Goal: Transaction & Acquisition: Rent Art

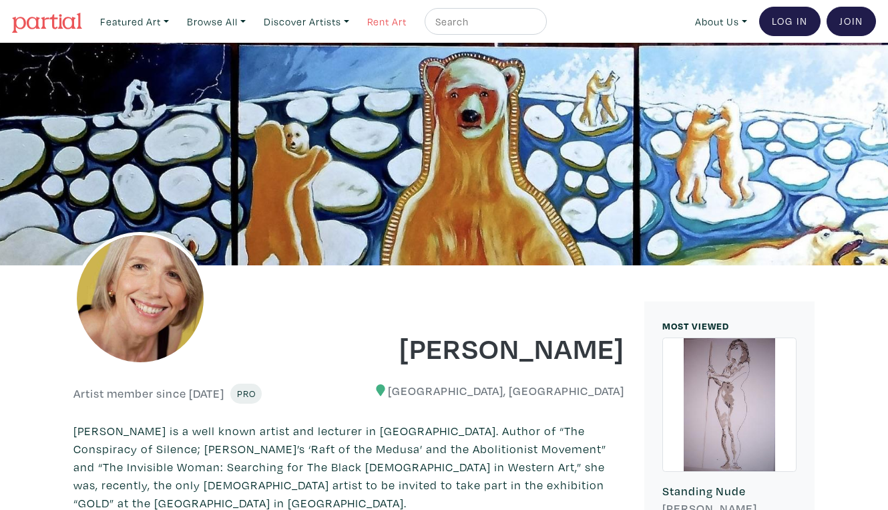
click at [369, 19] on link "Rent Art" at bounding box center [386, 21] width 51 height 27
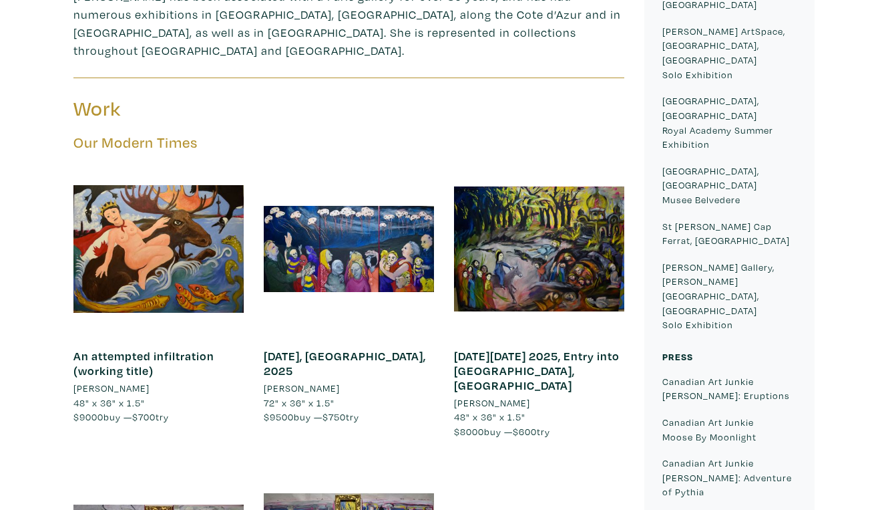
scroll to position [674, 0]
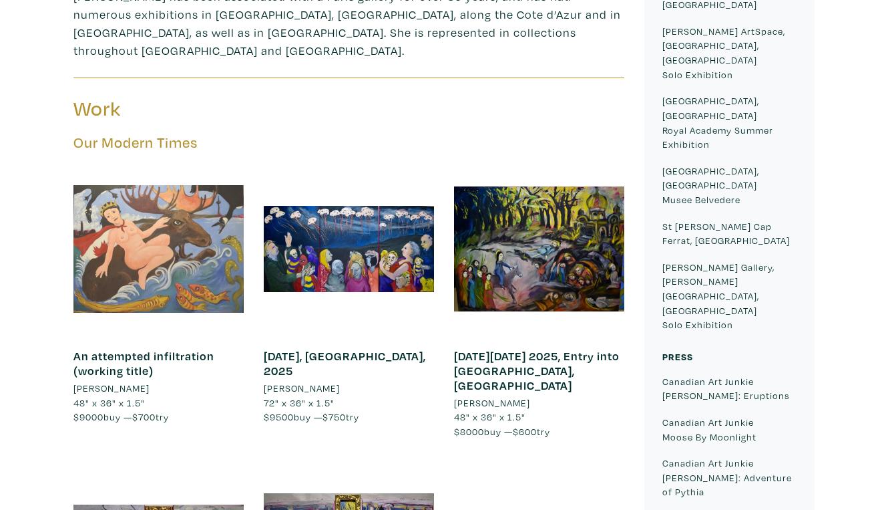
click at [200, 164] on div at bounding box center [158, 249] width 170 height 170
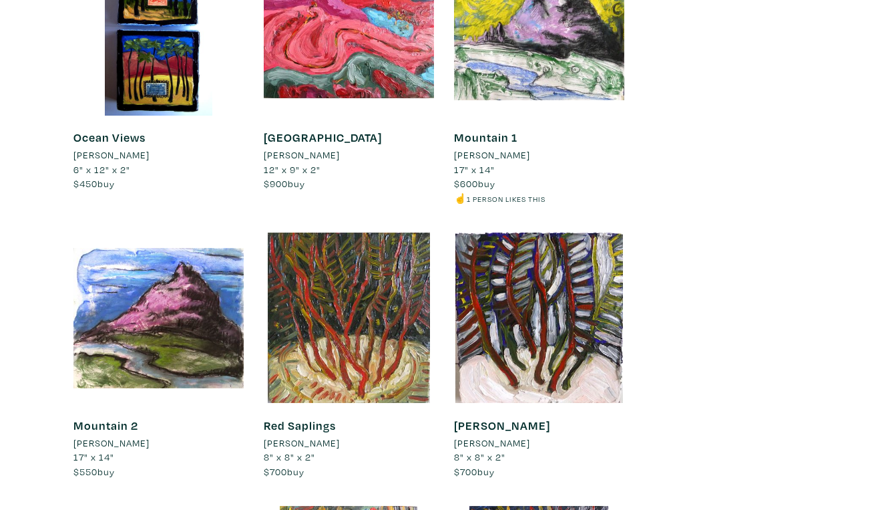
scroll to position [3069, 0]
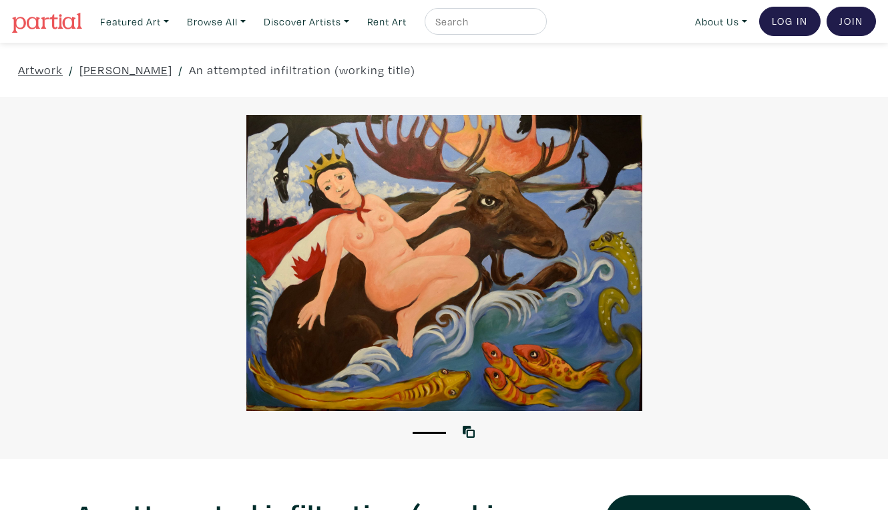
click at [767, 274] on div at bounding box center [444, 263] width 888 height 296
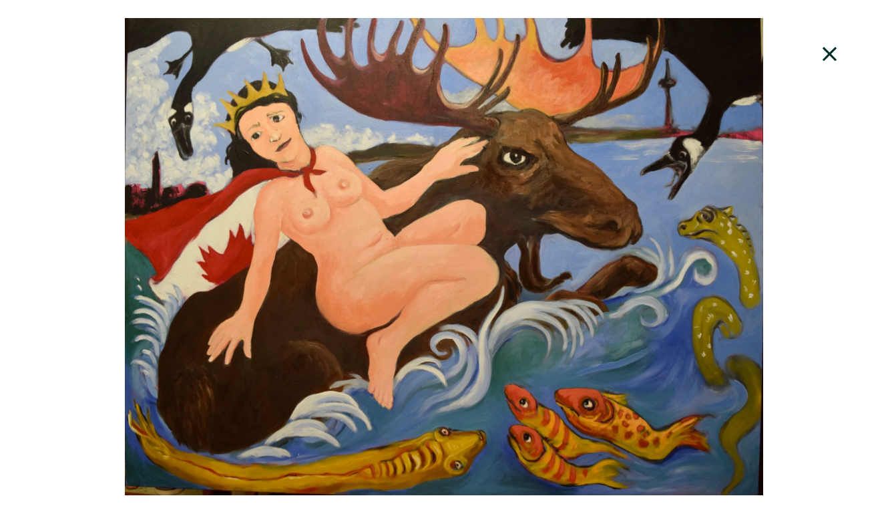
click at [837, 49] on icon at bounding box center [829, 54] width 45 height 36
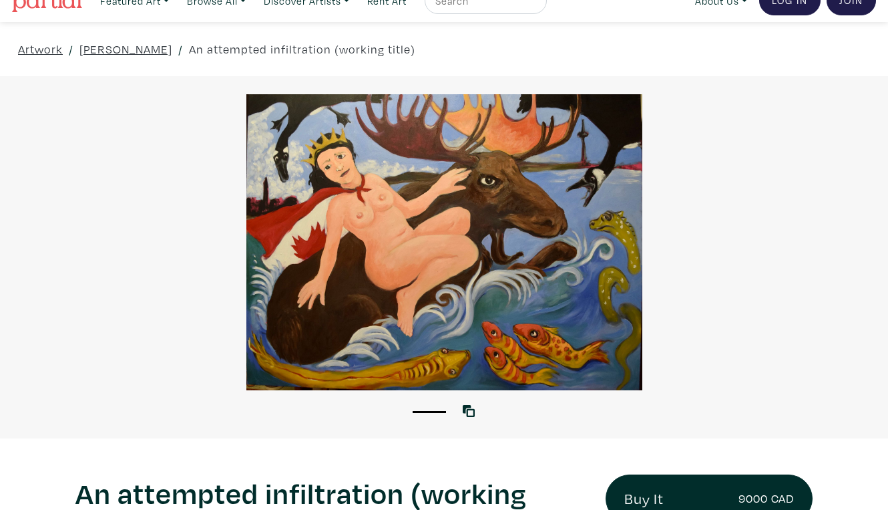
scroll to position [77, 0]
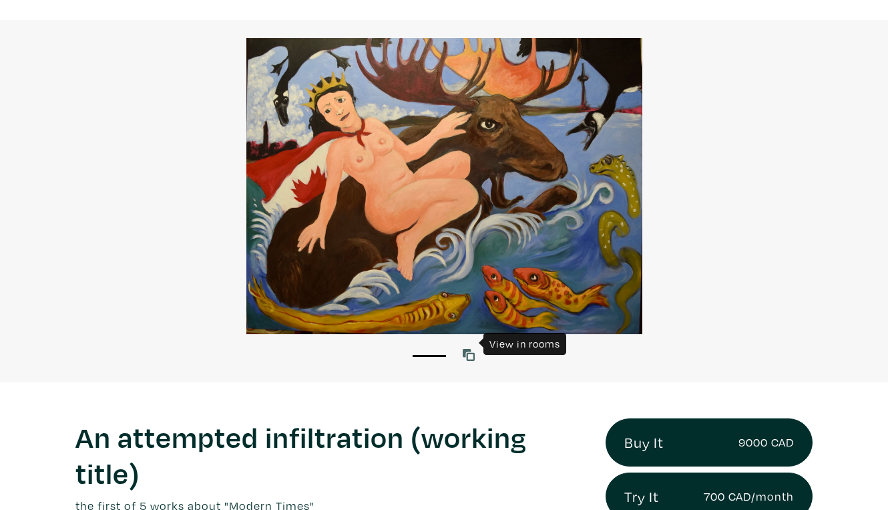
click at [469, 349] on icon at bounding box center [469, 355] width 12 height 12
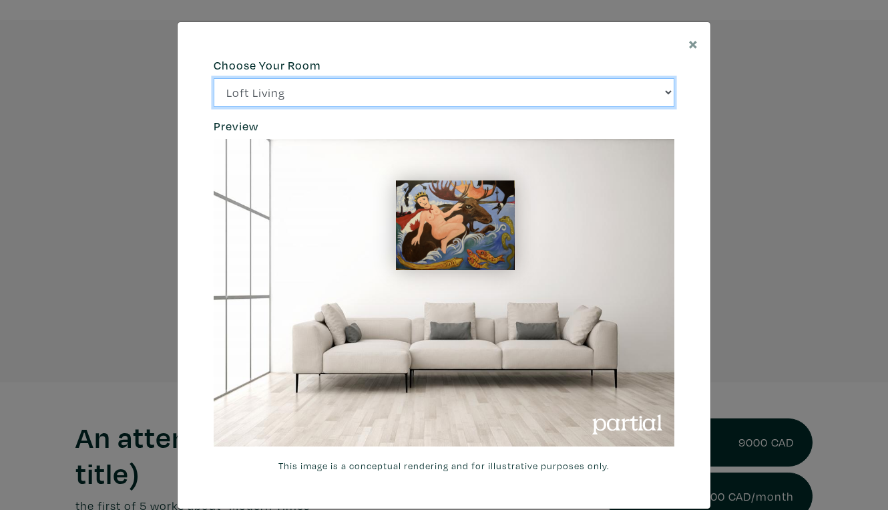
click option "Bright Bedroom" at bounding box center [0, 0] width 0 height 0
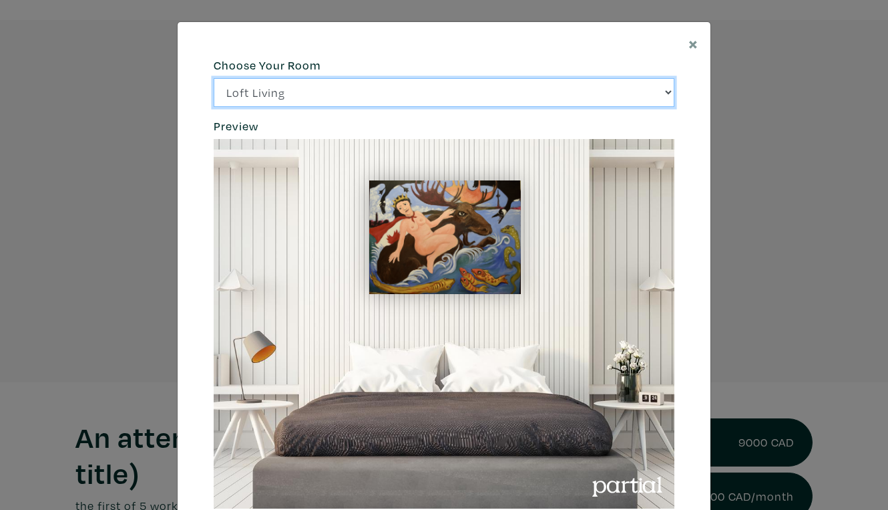
click option "City Office" at bounding box center [0, 0] width 0 height 0
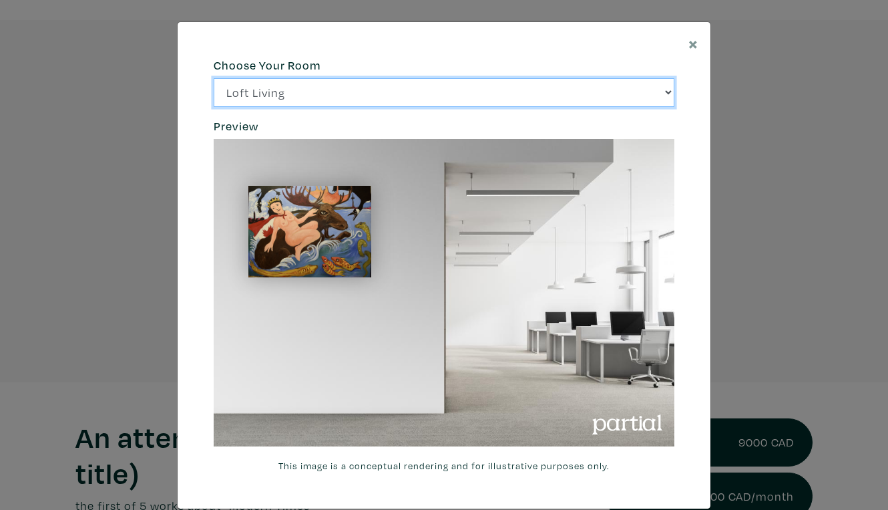
click option "Gallery Space" at bounding box center [0, 0] width 0 height 0
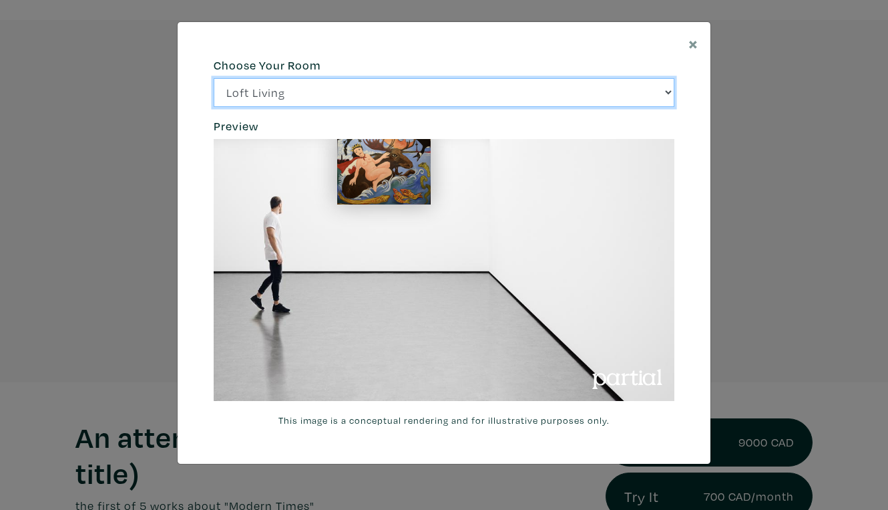
select select "/thumb/phpThumb.php?src=https%3A%2F%2Flabs.partial.gallery%2Fprojects%2Frenderi…"
click option "Modern Lounge" at bounding box center [0, 0] width 0 height 0
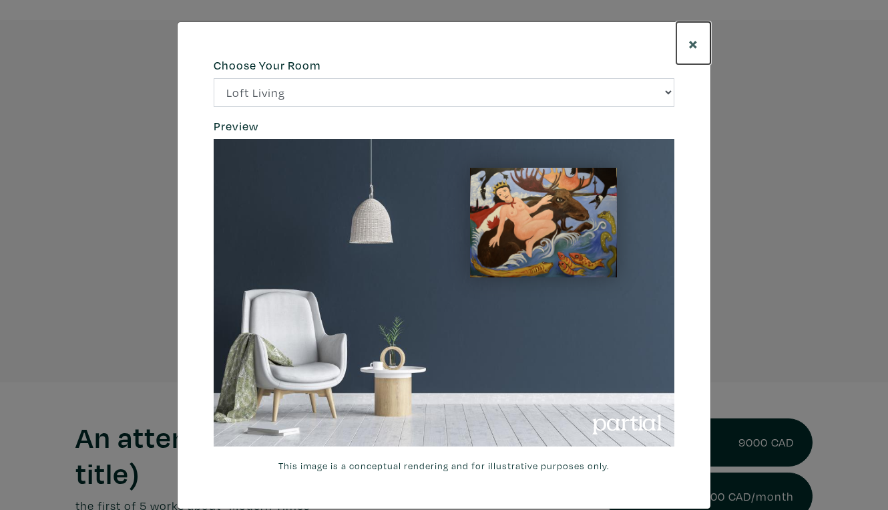
click at [693, 38] on span "×" at bounding box center [693, 42] width 10 height 23
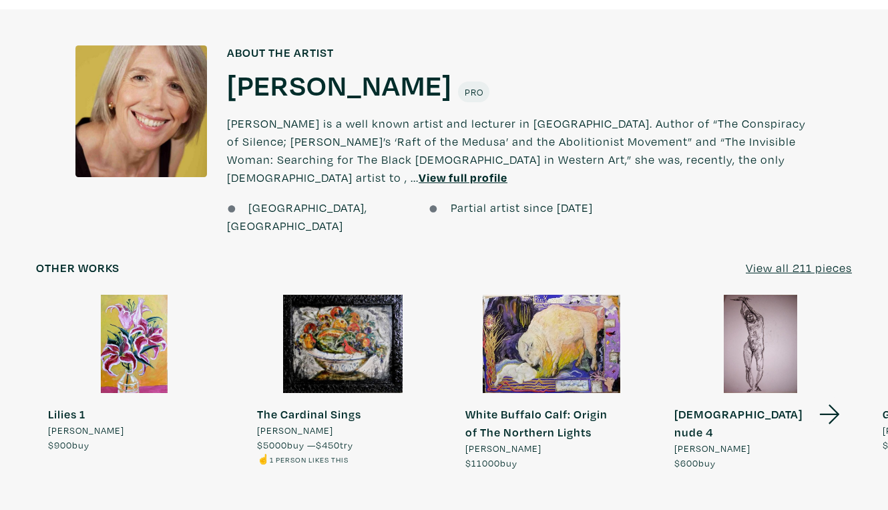
scroll to position [1012, 0]
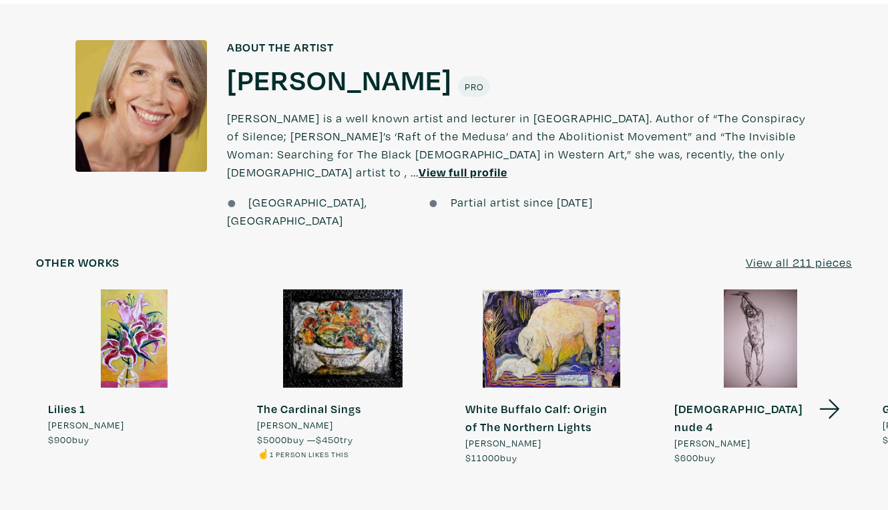
click at [554, 289] on div at bounding box center [551, 338] width 197 height 98
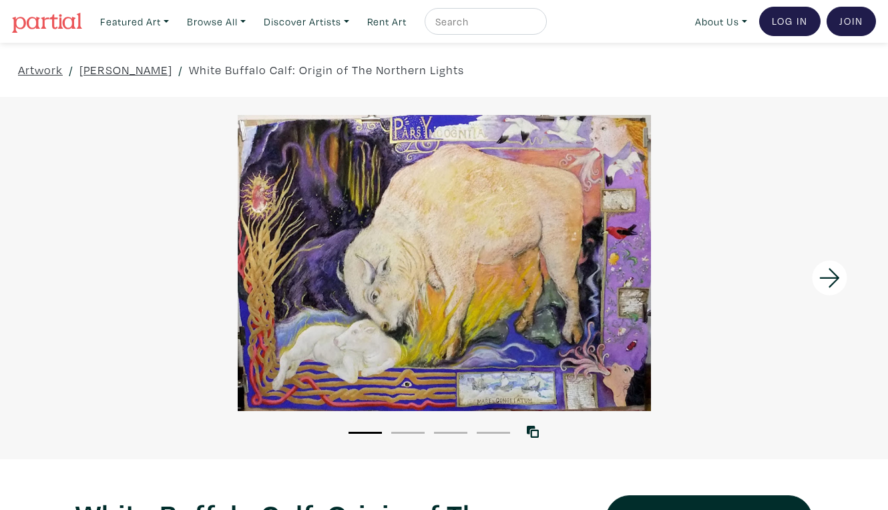
click at [774, 245] on div at bounding box center [777, 278] width 222 height 362
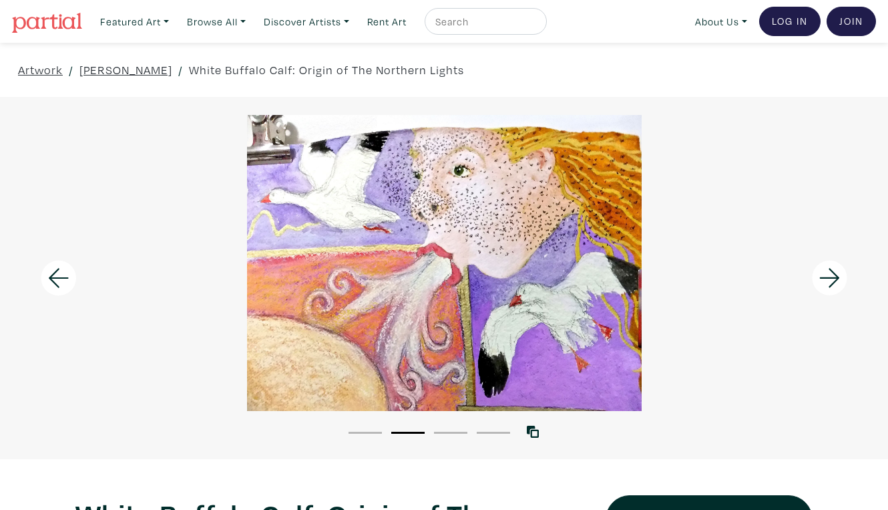
click at [467, 278] on div at bounding box center [444, 263] width 888 height 296
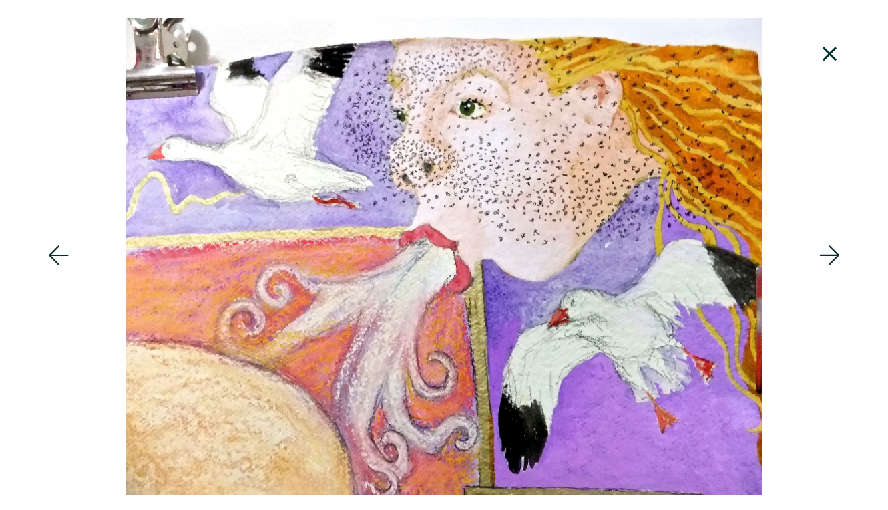
click at [49, 252] on icon at bounding box center [58, 255] width 45 height 36
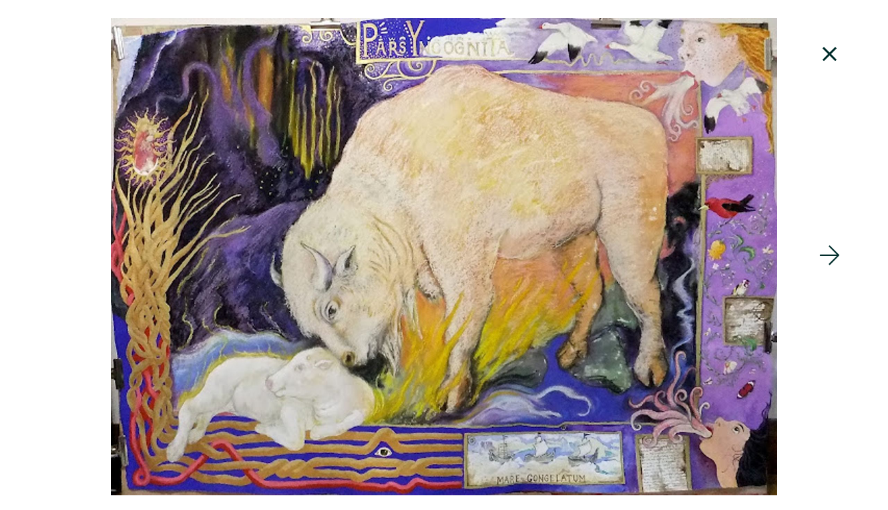
click at [834, 45] on icon at bounding box center [829, 54] width 45 height 36
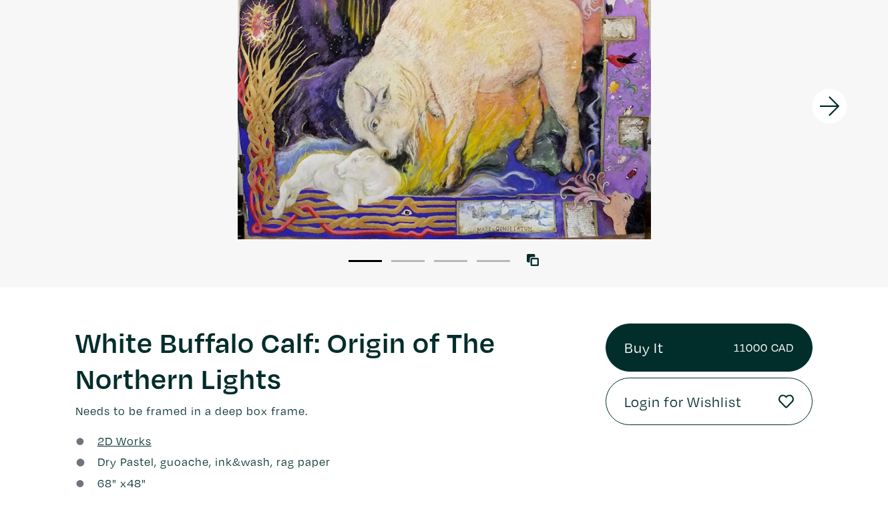
scroll to position [164, 0]
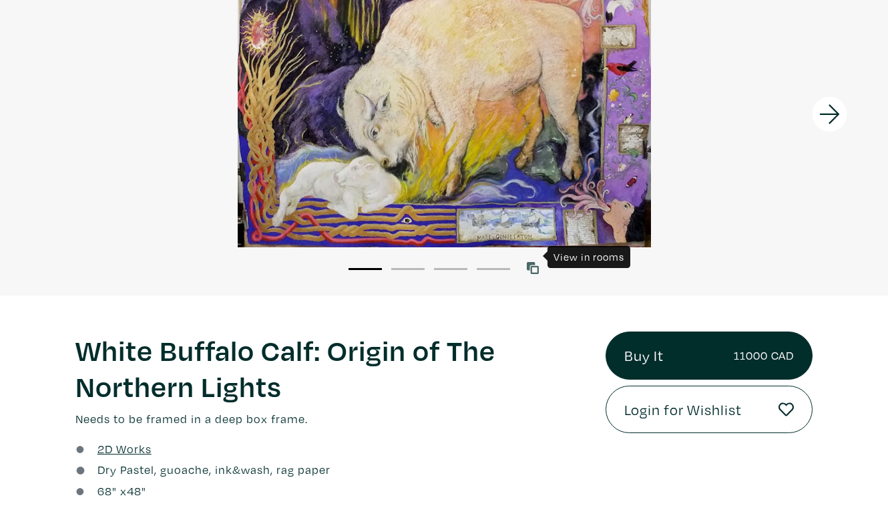
click at [534, 262] on icon at bounding box center [533, 268] width 12 height 12
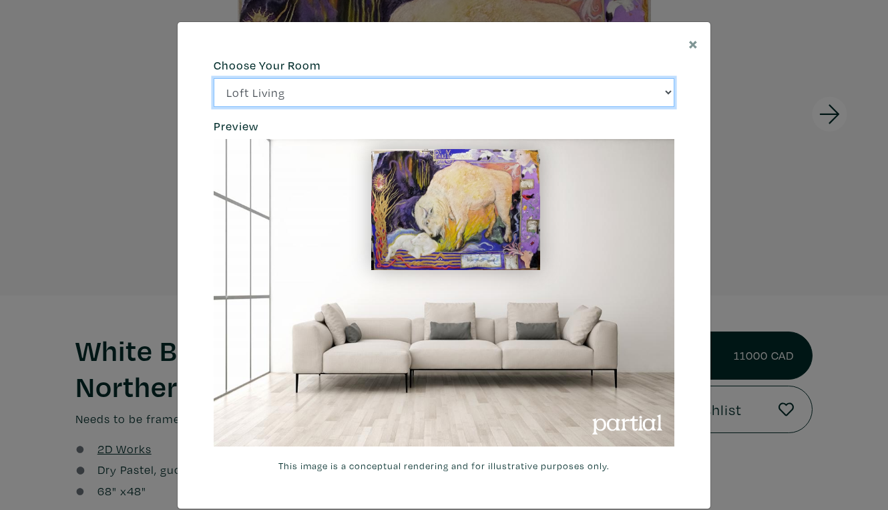
click option "Bright Bedroom" at bounding box center [0, 0] width 0 height 0
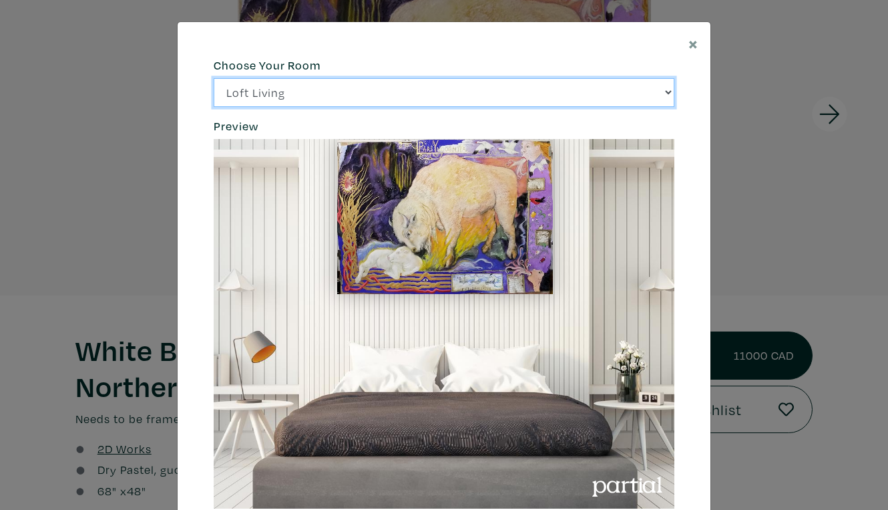
click option "City Office" at bounding box center [0, 0] width 0 height 0
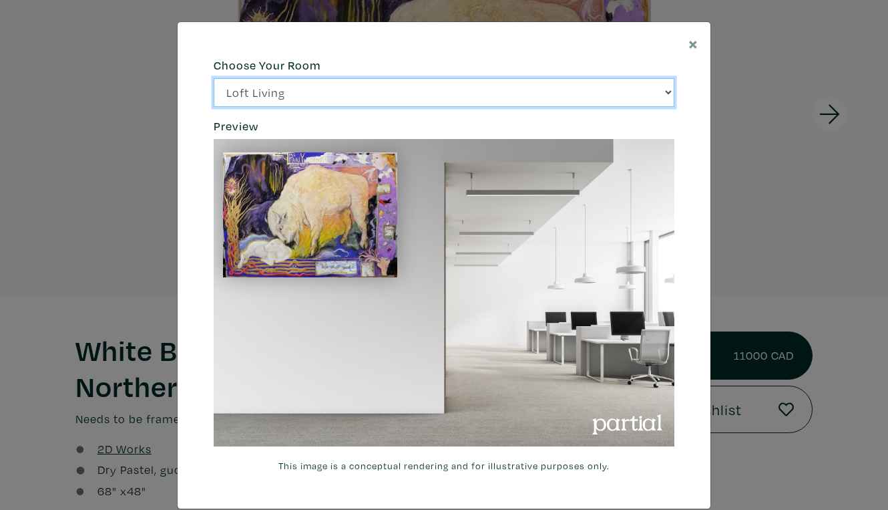
click option "Gallery Space" at bounding box center [0, 0] width 0 height 0
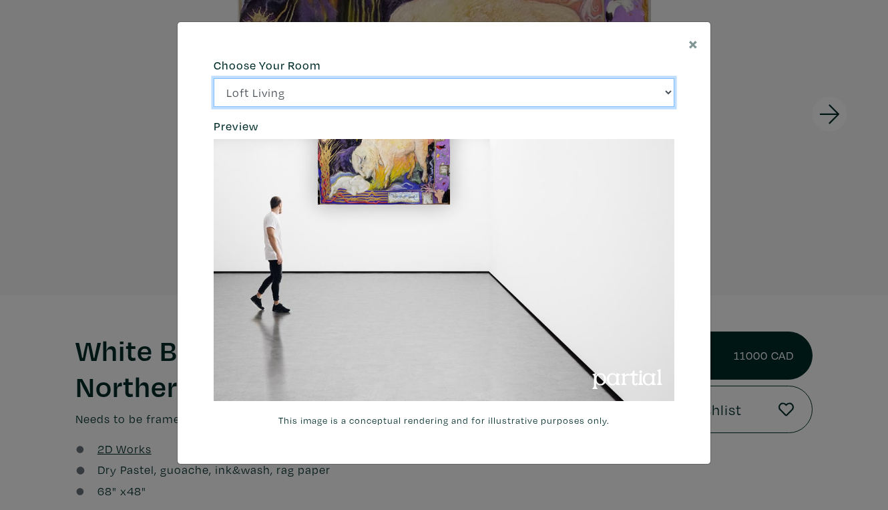
select select "/thumb/phpThumb.php?src=https%3A%2F%2Flabs.partial.gallery%2Fprojects%2Frenderi…"
click option "Loft Living" at bounding box center [0, 0] width 0 height 0
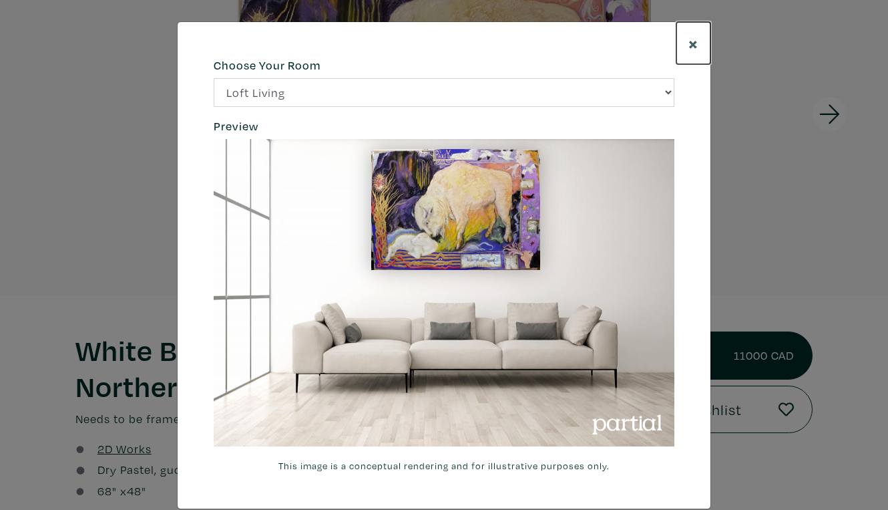
click at [699, 32] on span "×" at bounding box center [693, 42] width 10 height 23
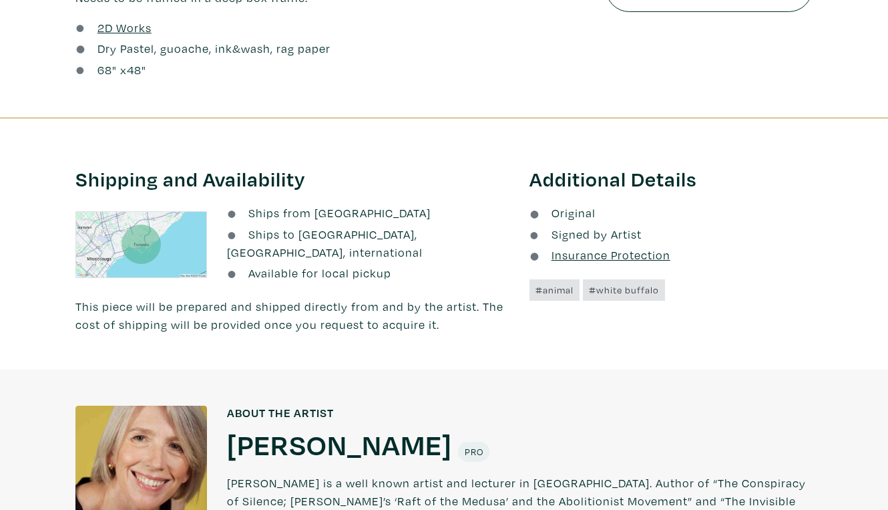
scroll to position [579, 0]
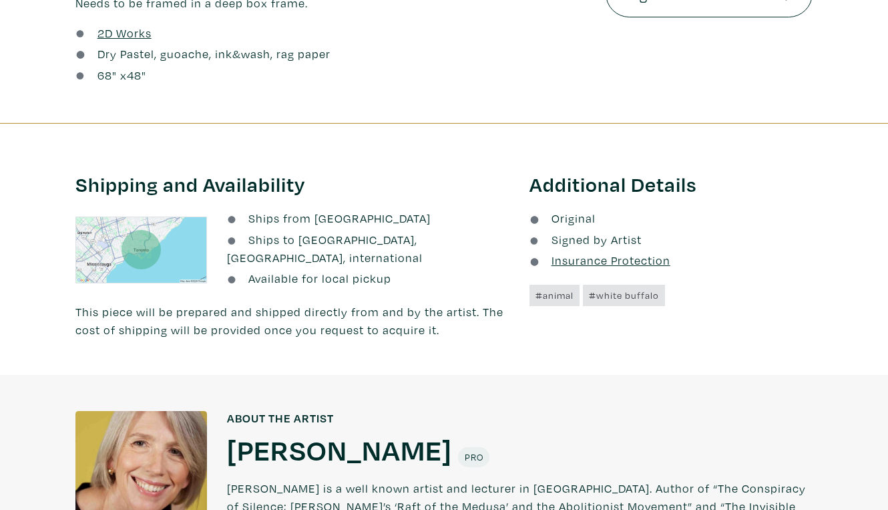
click at [248, 431] on h1 "[PERSON_NAME]" at bounding box center [339, 449] width 225 height 36
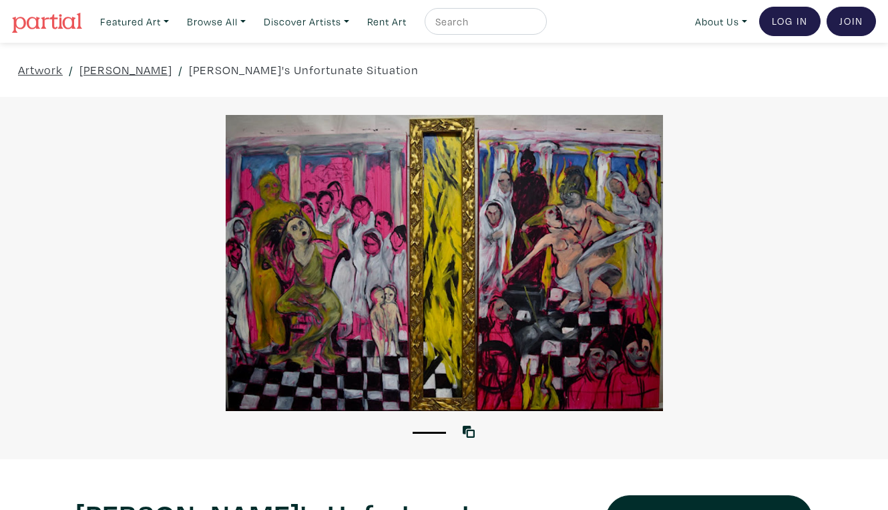
click at [793, 284] on div at bounding box center [444, 263] width 888 height 296
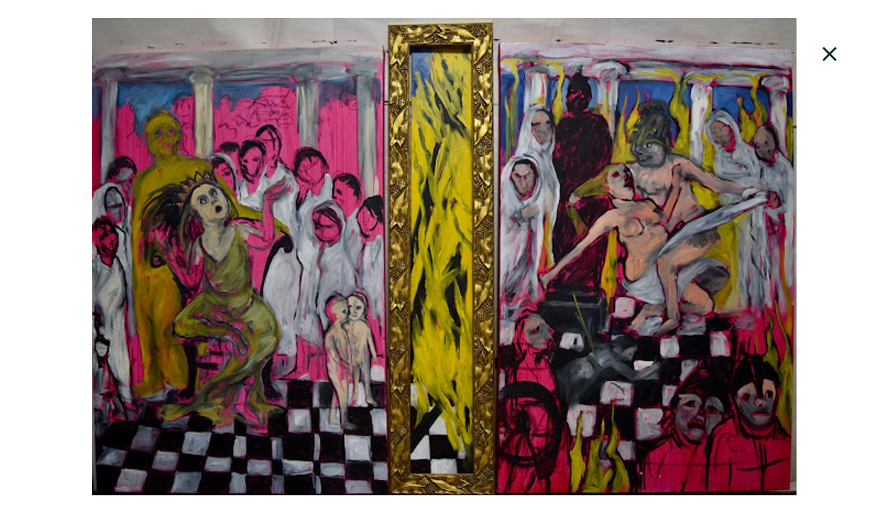
click at [838, 251] on div at bounding box center [444, 256] width 888 height 477
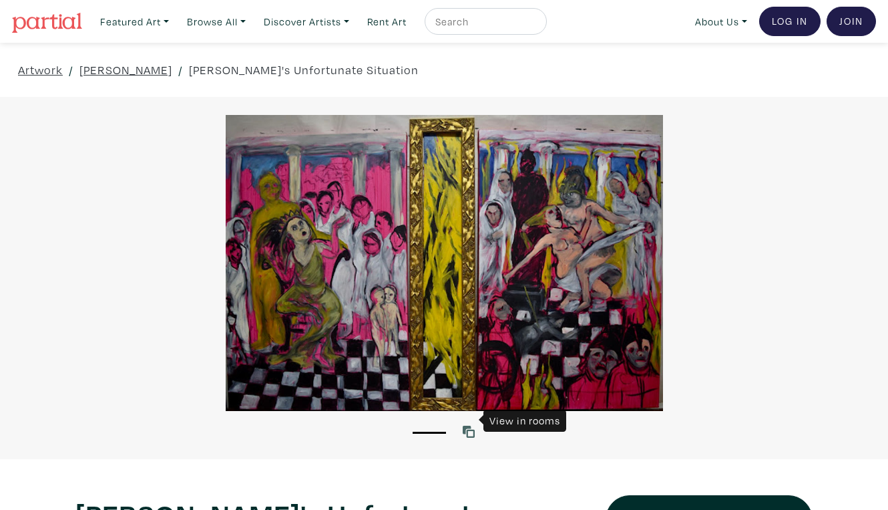
click at [471, 425] on icon at bounding box center [469, 431] width 12 height 12
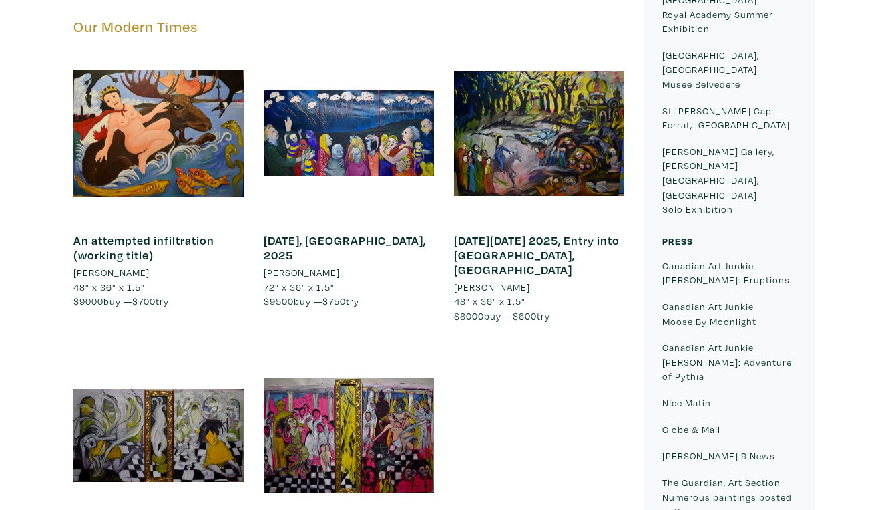
scroll to position [790, 0]
